Goal: Book appointment/travel/reservation

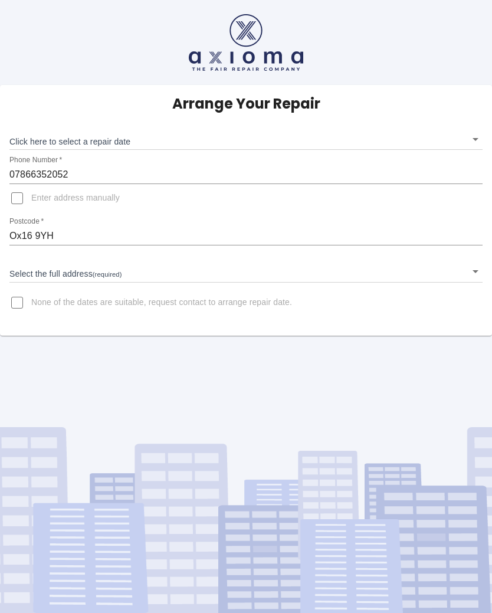
click at [480, 139] on body "Arrange Your Repair Click here to select a repair date ​ Phone Number   * 07866…" at bounding box center [246, 306] width 492 height 613
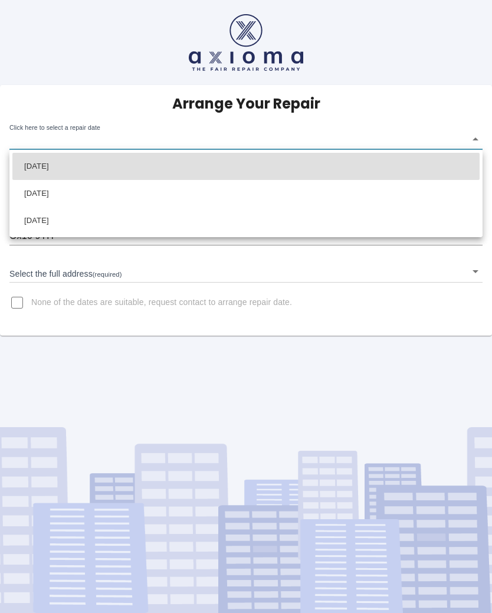
click at [260, 168] on li "Thu Oct 16 2025" at bounding box center [246, 166] width 468 height 27
type input "2025-10-16T00:00:00.000Z"
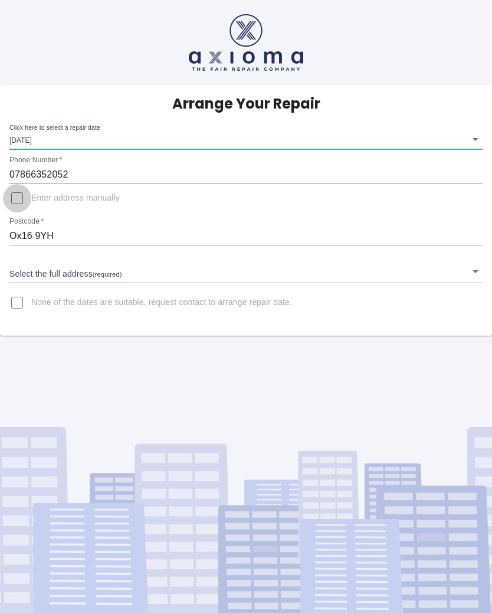
click at [28, 209] on input "Enter address manually" at bounding box center [17, 198] width 28 height 28
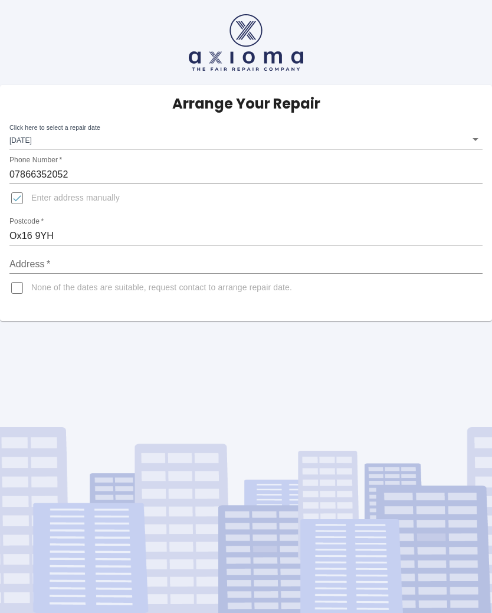
click at [102, 228] on input "Ox16 9YH" at bounding box center [246, 236] width 474 height 19
click at [26, 210] on input "Enter address manually" at bounding box center [17, 198] width 28 height 28
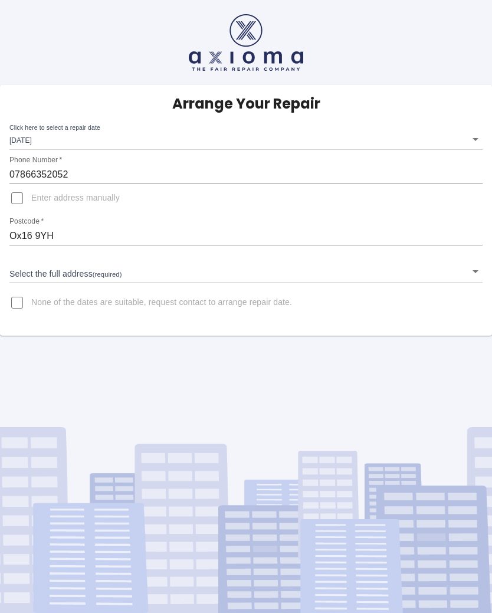
click at [474, 278] on body "Arrange Your Repair Click here to select a repair date Thu Oct 16 2025 2025-10-…" at bounding box center [246, 306] width 492 height 613
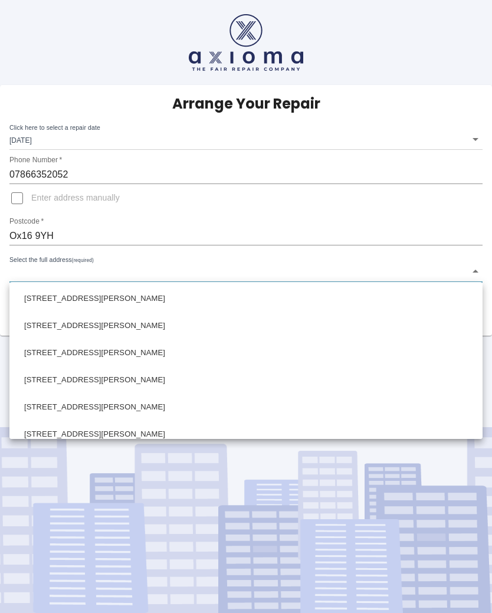
click at [99, 205] on div at bounding box center [246, 306] width 492 height 613
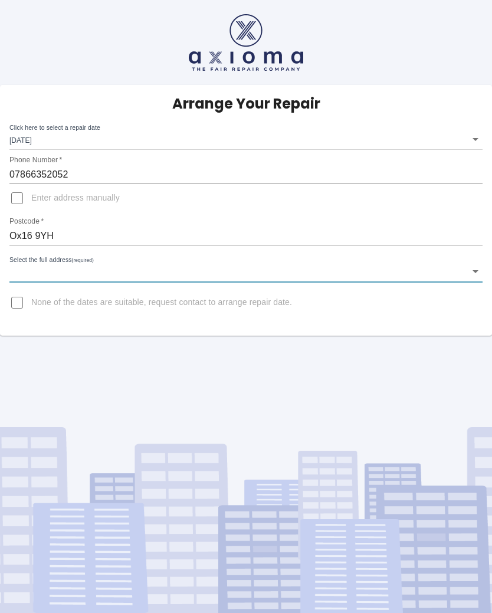
click at [27, 204] on input "Enter address manually" at bounding box center [17, 198] width 28 height 28
checkbox input "true"
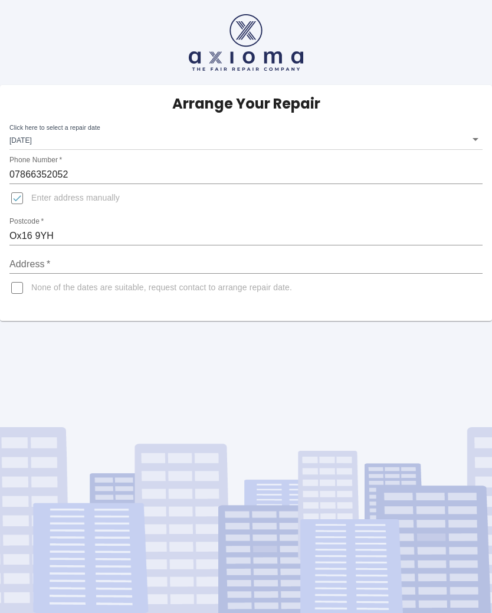
click at [102, 232] on input "Ox16 9YH" at bounding box center [246, 236] width 474 height 19
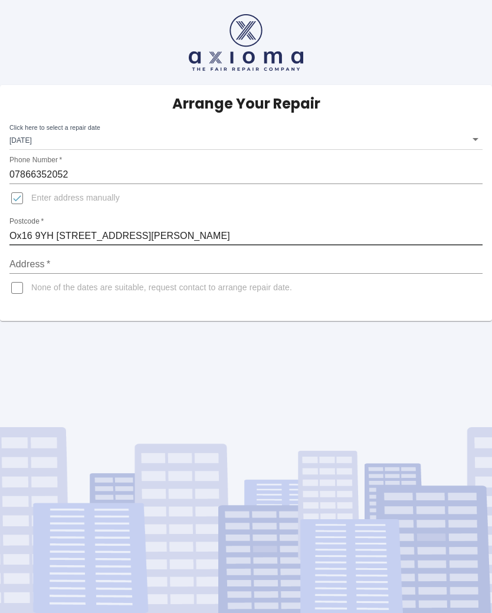
type input "Ox16 9YH 88 Elton road banbury"
click at [73, 267] on input "Address   *" at bounding box center [246, 264] width 474 height 19
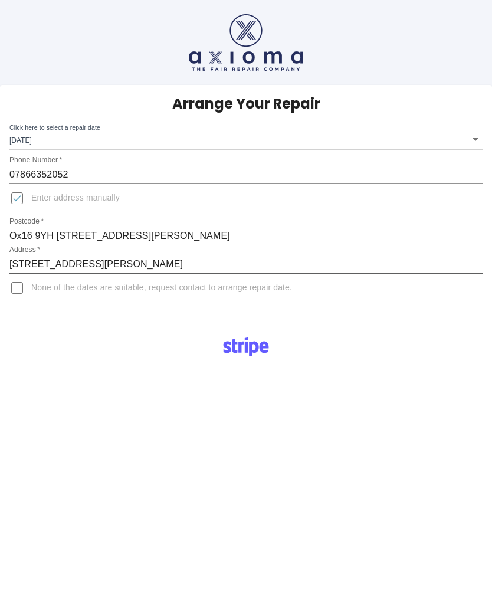
type input "88 Elton road Banbury"
click at [167, 240] on input "Ox16 9YH 88 Elton road banbury" at bounding box center [246, 236] width 474 height 19
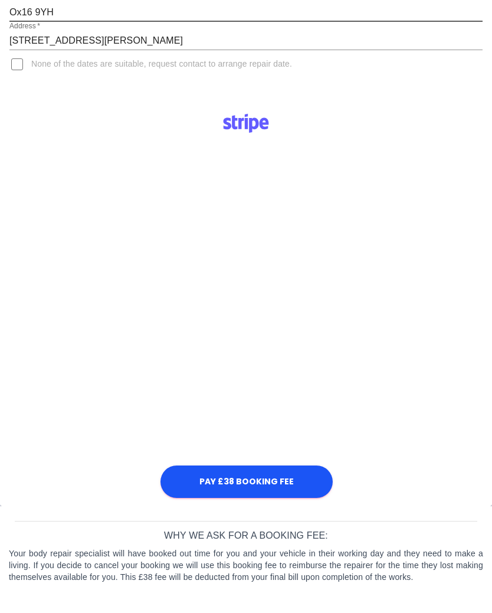
scroll to position [205, 0]
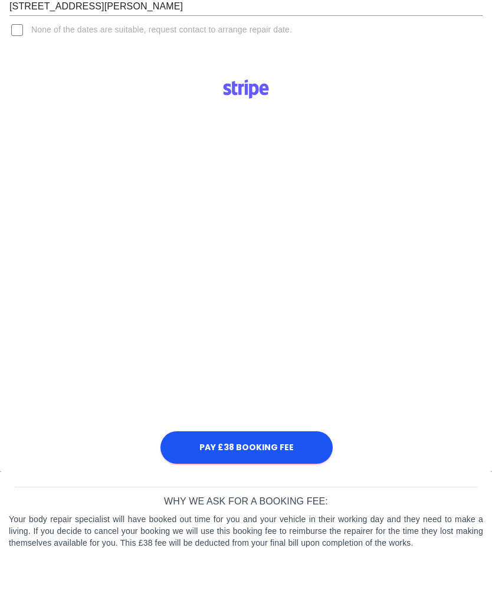
type input "Ox16 9YH"
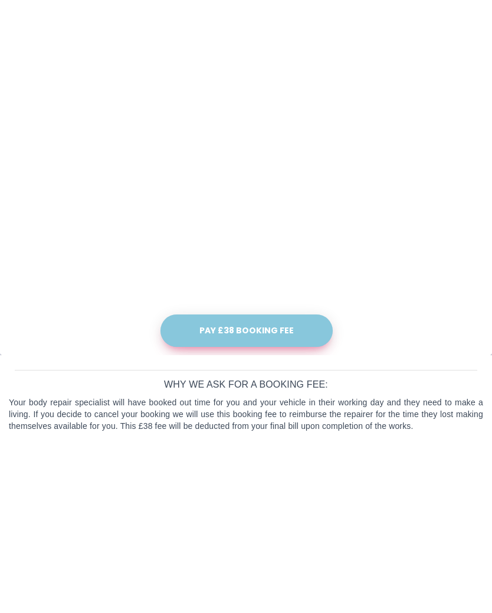
click at [282, 484] on button "Pay £38 Booking Fee" at bounding box center [247, 500] width 172 height 32
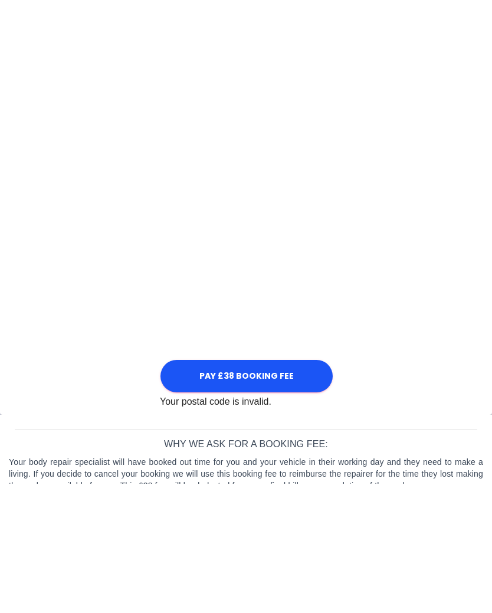
scroll to position [424, 0]
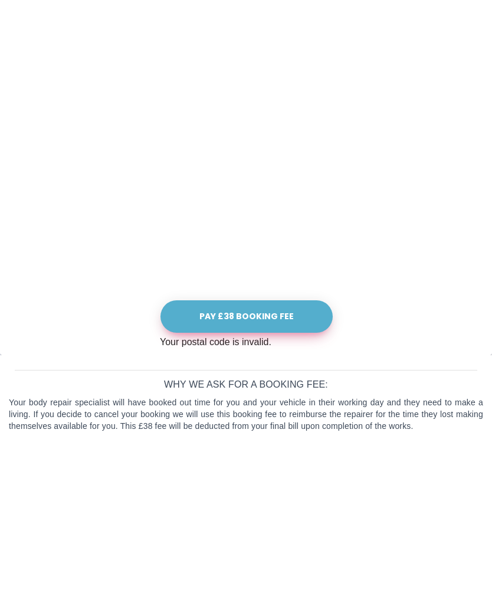
click at [295, 470] on button "Pay £38 Booking Fee" at bounding box center [247, 486] width 172 height 32
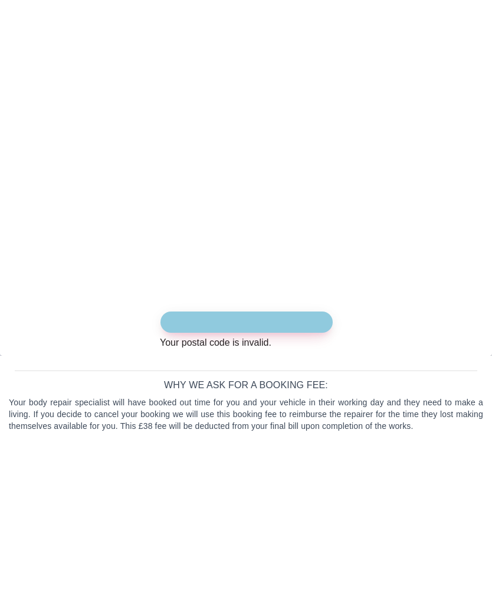
scroll to position [394, 0]
